Goal: Transaction & Acquisition: Purchase product/service

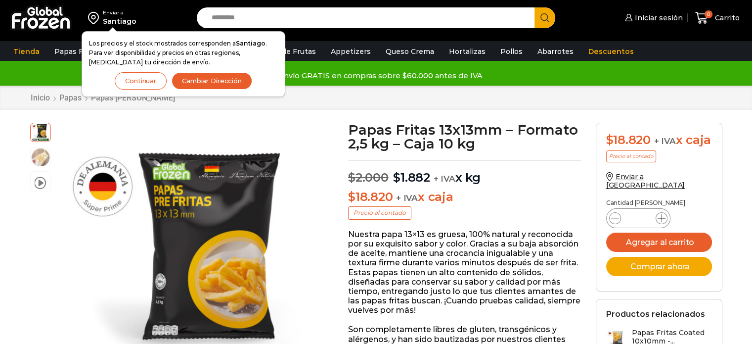
click at [664, 220] on icon at bounding box center [661, 218] width 8 height 8
click at [661, 218] on span at bounding box center [661, 218] width 12 height 12
type input "*"
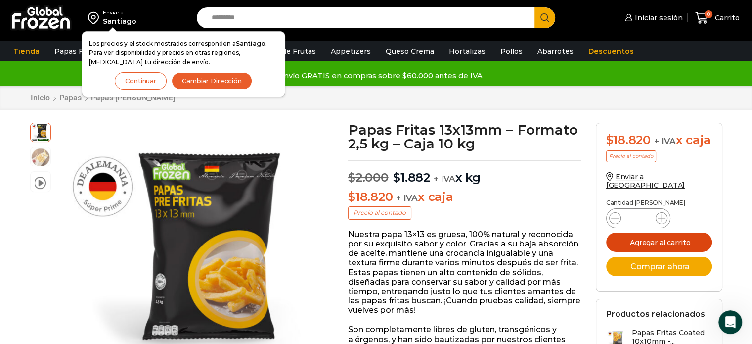
click at [654, 243] on button "Agregar al carrito" at bounding box center [659, 241] width 106 height 19
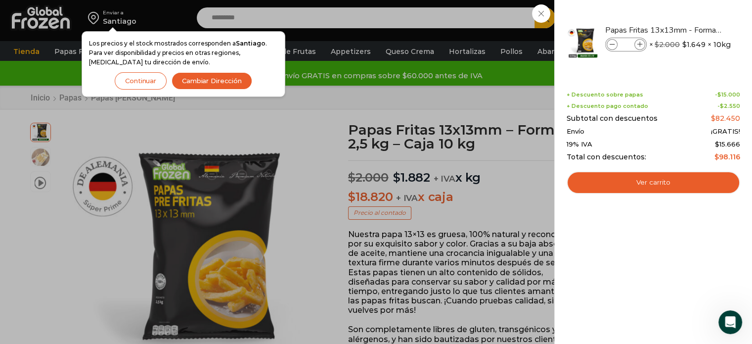
click at [693, 17] on div "5 Carrito 5 5 Shopping Cart *" at bounding box center [717, 17] width 49 height 23
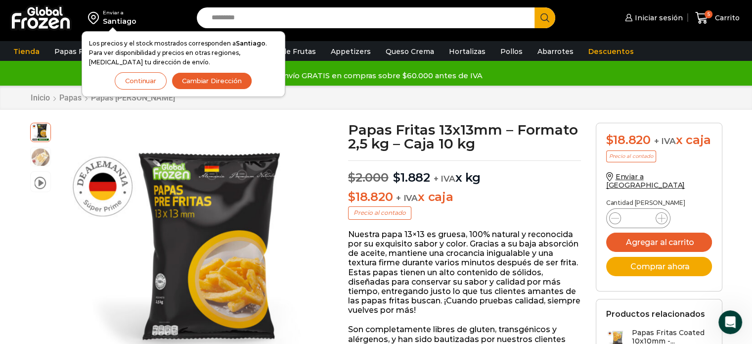
click at [280, 17] on input "Search input" at bounding box center [368, 17] width 323 height 21
type input "******"
click at [534, 7] on button "Search" at bounding box center [544, 17] width 21 height 21
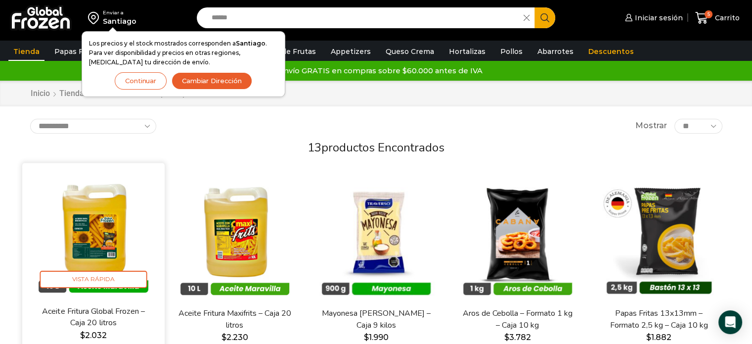
click at [110, 225] on img at bounding box center [94, 235] width 128 height 128
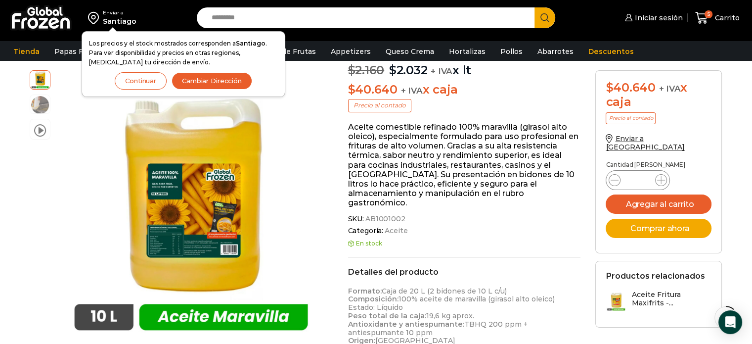
scroll to position [112, 0]
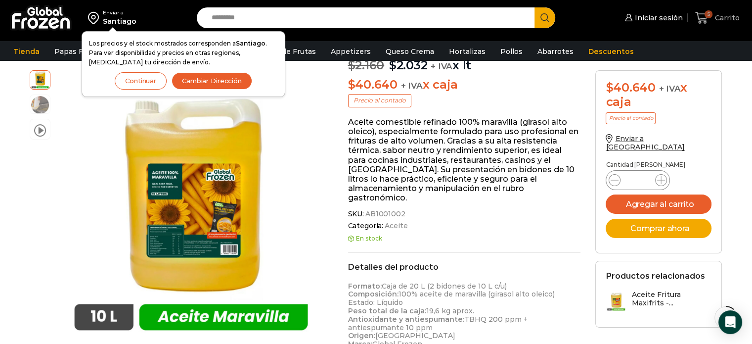
click at [704, 15] on icon at bounding box center [701, 17] width 13 height 13
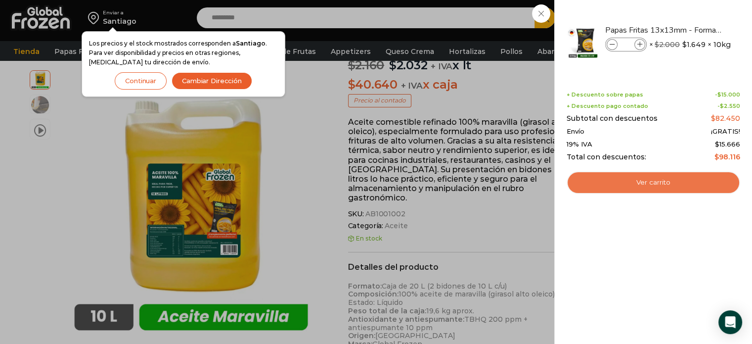
click at [649, 180] on link "Ver carrito" at bounding box center [654, 182] width 174 height 23
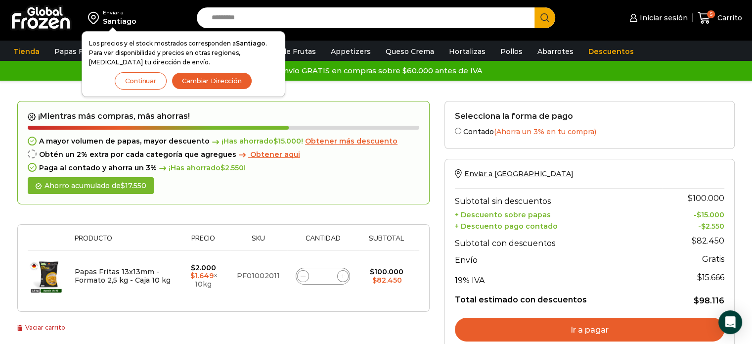
click at [289, 17] on input "Search input" at bounding box center [368, 17] width 323 height 21
type input "*******"
click at [534, 7] on button "Search" at bounding box center [544, 17] width 21 height 21
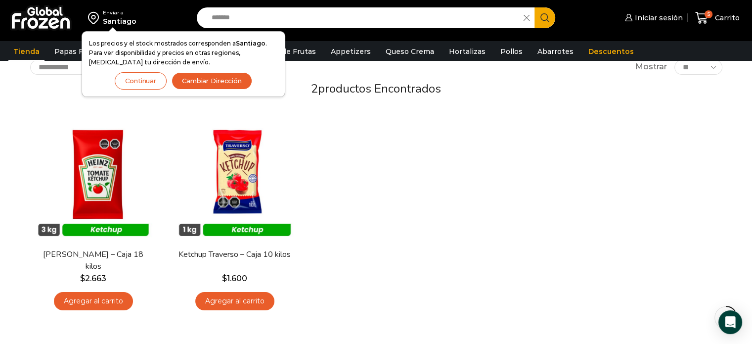
scroll to position [49, 0]
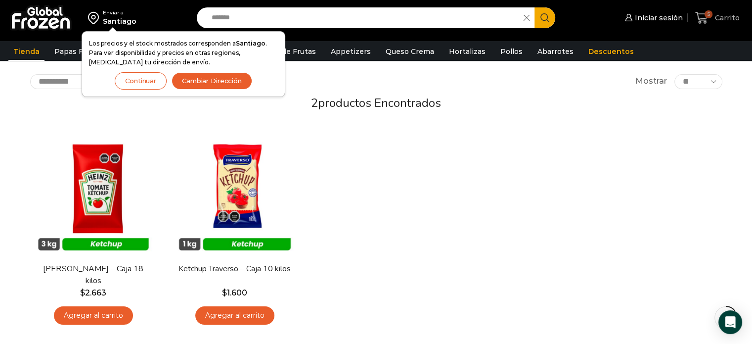
click at [702, 15] on icon at bounding box center [701, 17] width 13 height 13
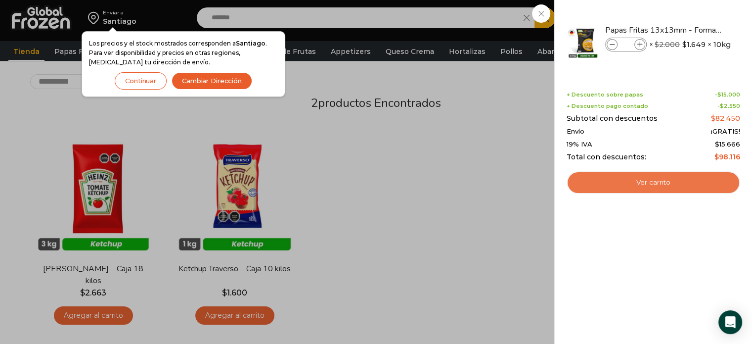
click at [650, 178] on link "Ver carrito" at bounding box center [654, 182] width 174 height 23
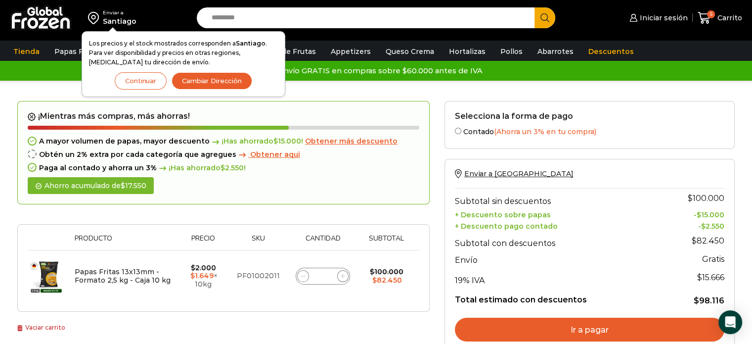
click at [345, 139] on span "Obtener más descuento" at bounding box center [351, 140] width 92 height 9
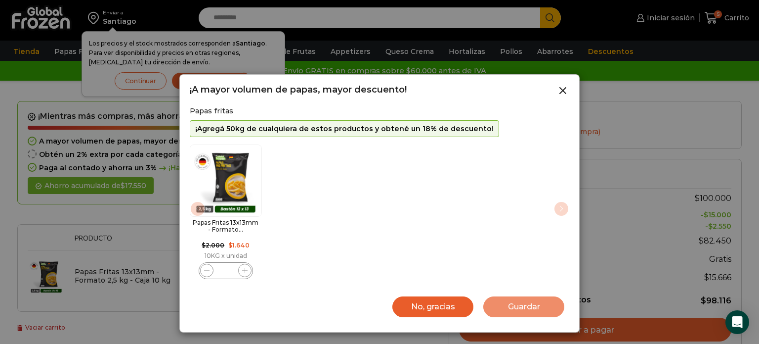
click at [456, 310] on button "No, gracias" at bounding box center [432, 306] width 81 height 21
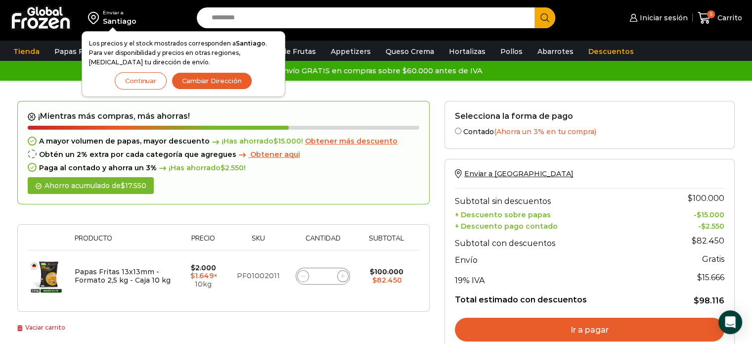
click at [254, 153] on span "Obtener aqui" at bounding box center [275, 154] width 50 height 9
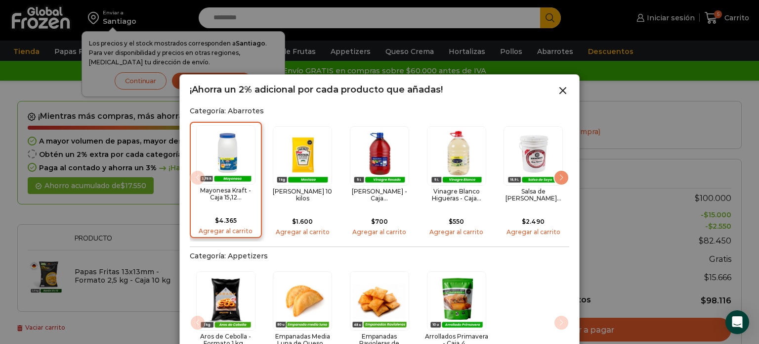
click at [218, 156] on img "1 / 14" at bounding box center [225, 154] width 59 height 59
click at [229, 191] on h2 "Mayonesa Kraft - Caja 15,12..." at bounding box center [225, 194] width 65 height 14
click at [231, 159] on img "1 / 14" at bounding box center [225, 154] width 59 height 59
click at [243, 170] on img "1 / 14" at bounding box center [225, 154] width 59 height 59
click at [230, 166] on img "1 / 14" at bounding box center [225, 154] width 59 height 59
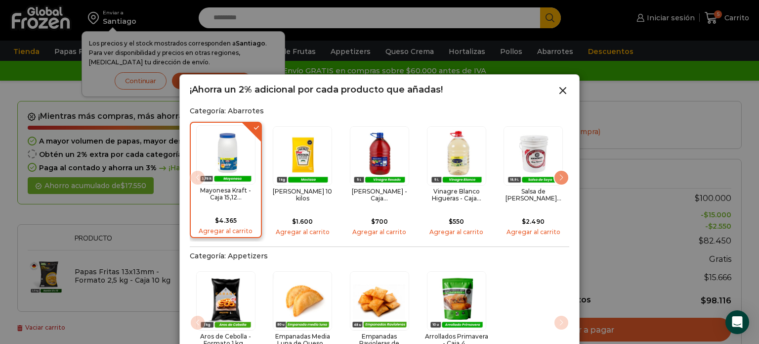
click at [230, 166] on img "1 / 14" at bounding box center [225, 154] width 59 height 59
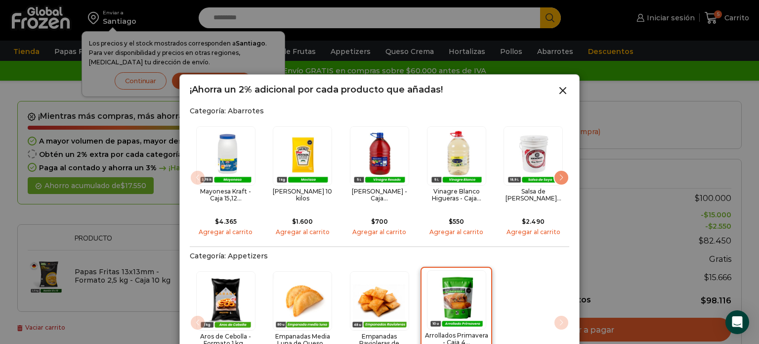
click at [464, 288] on img "4 / 4" at bounding box center [456, 299] width 59 height 59
click at [464, 281] on img "4 / 4" at bounding box center [456, 299] width 59 height 59
drag, startPoint x: 470, startPoint y: 278, endPoint x: 566, endPoint y: 93, distance: 208.5
click at [566, 93] on line at bounding box center [563, 90] width 6 height 6
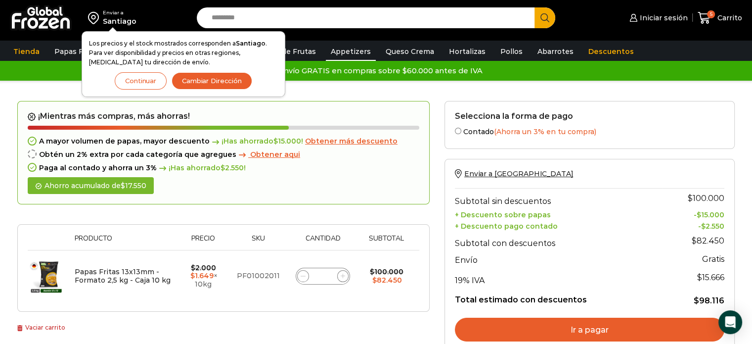
click at [345, 51] on link "Appetizers" at bounding box center [351, 51] width 50 height 19
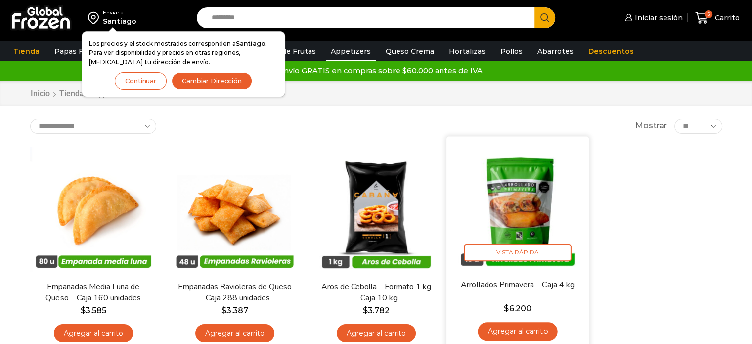
click at [533, 210] on img at bounding box center [518, 207] width 128 height 128
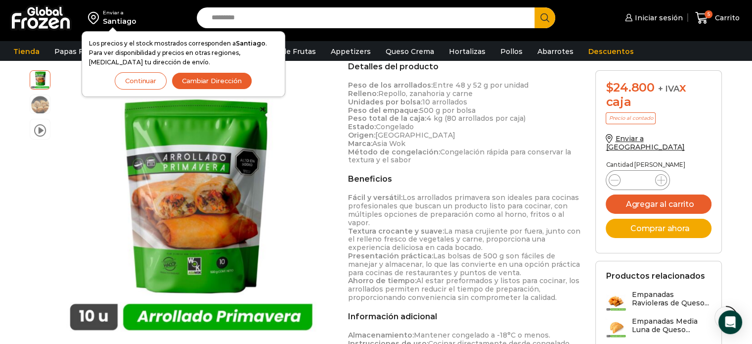
scroll to position [347, 0]
